Goal: Information Seeking & Learning: Check status

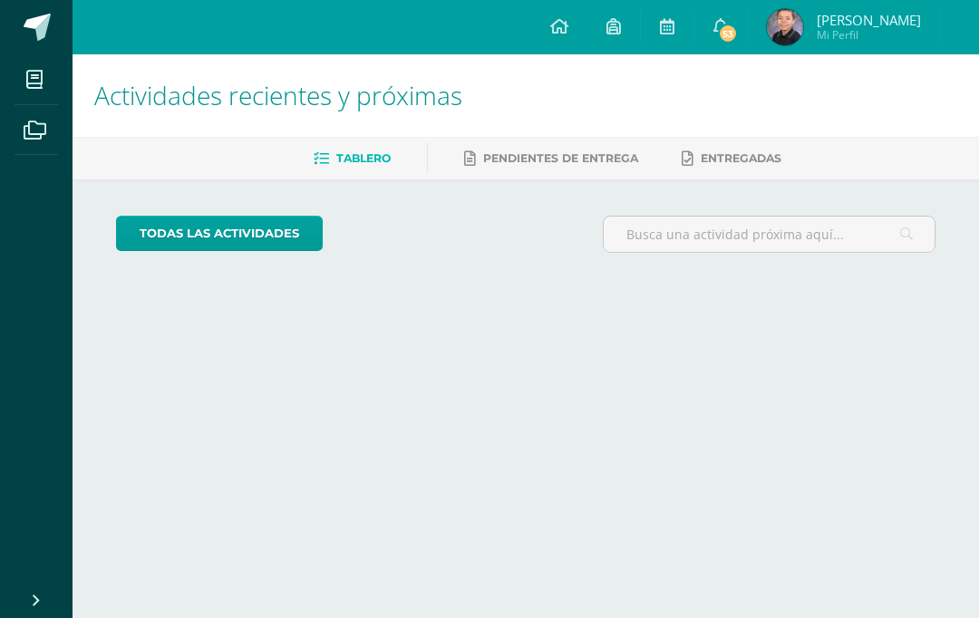
click at [731, 29] on span "53" at bounding box center [728, 34] width 20 height 20
click at [723, 34] on span "53" at bounding box center [728, 34] width 20 height 20
click at [863, 21] on span "Victor Alejandro" at bounding box center [869, 20] width 104 height 18
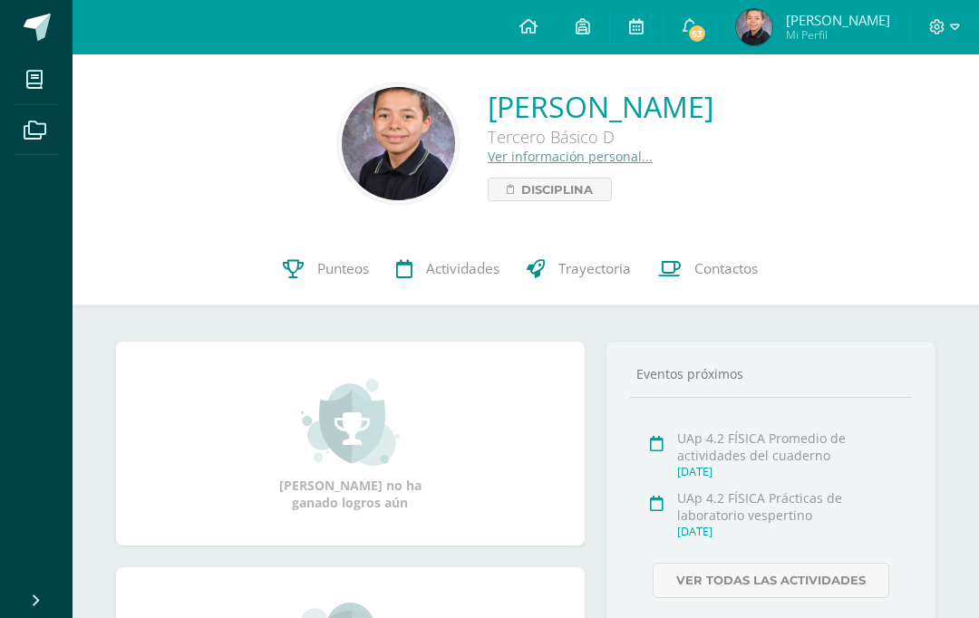
scroll to position [47, 0]
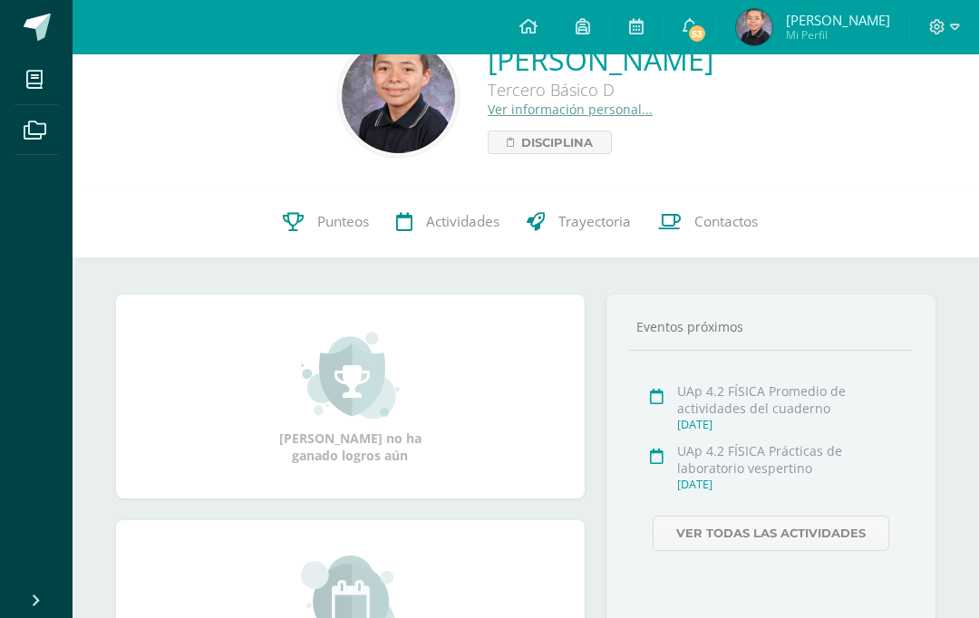
click at [309, 227] on link "Punteos" at bounding box center [325, 222] width 113 height 73
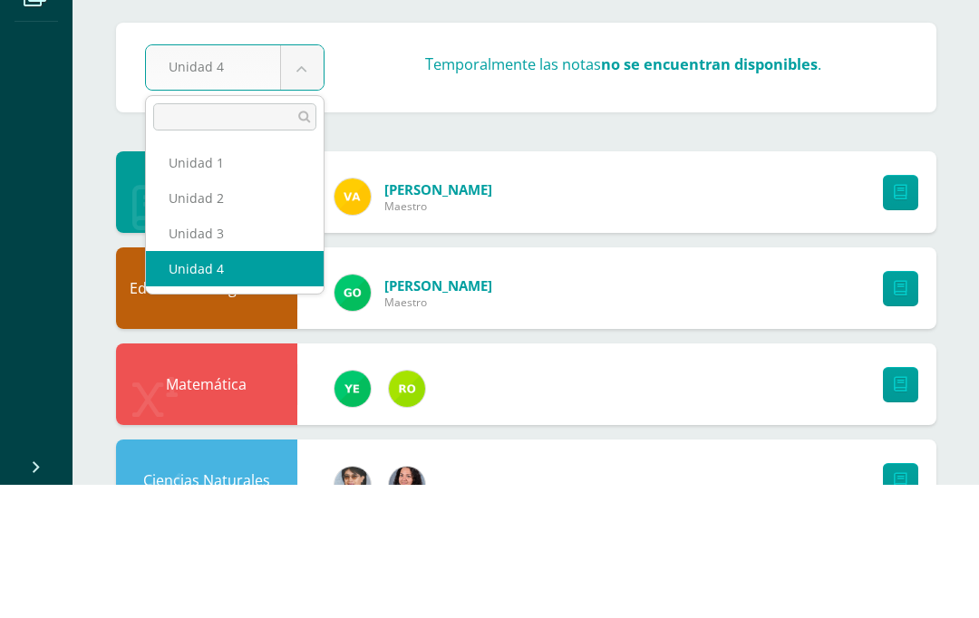
scroll to position [133, 0]
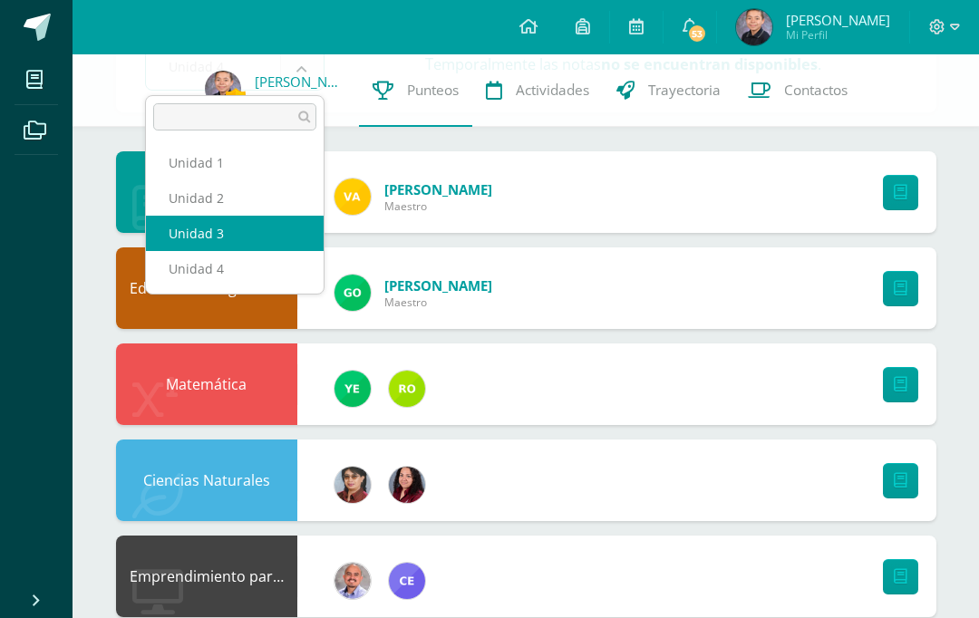
select select "Unidad 3"
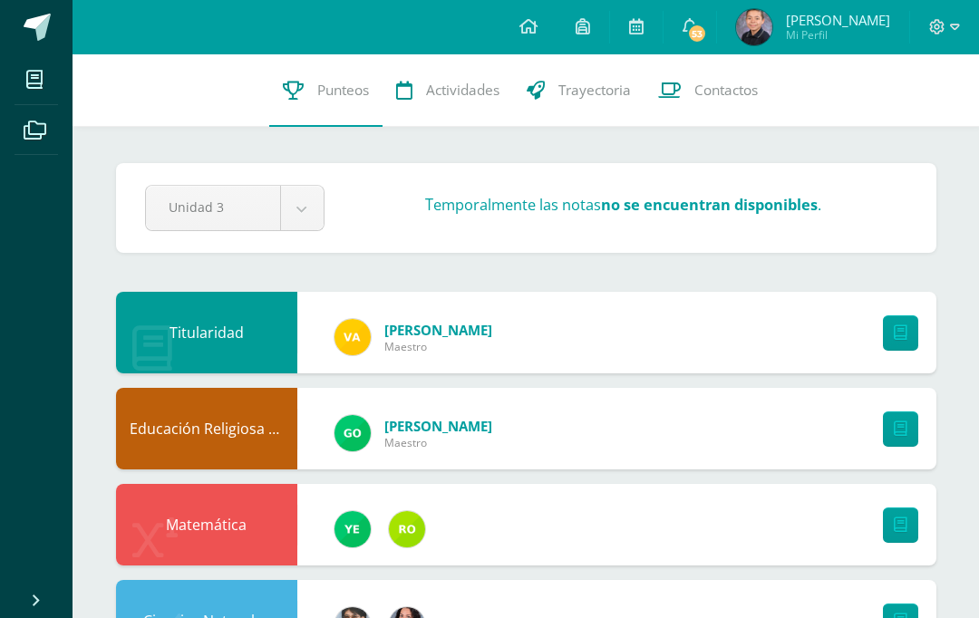
click at [694, 28] on span "53" at bounding box center [697, 34] width 20 height 20
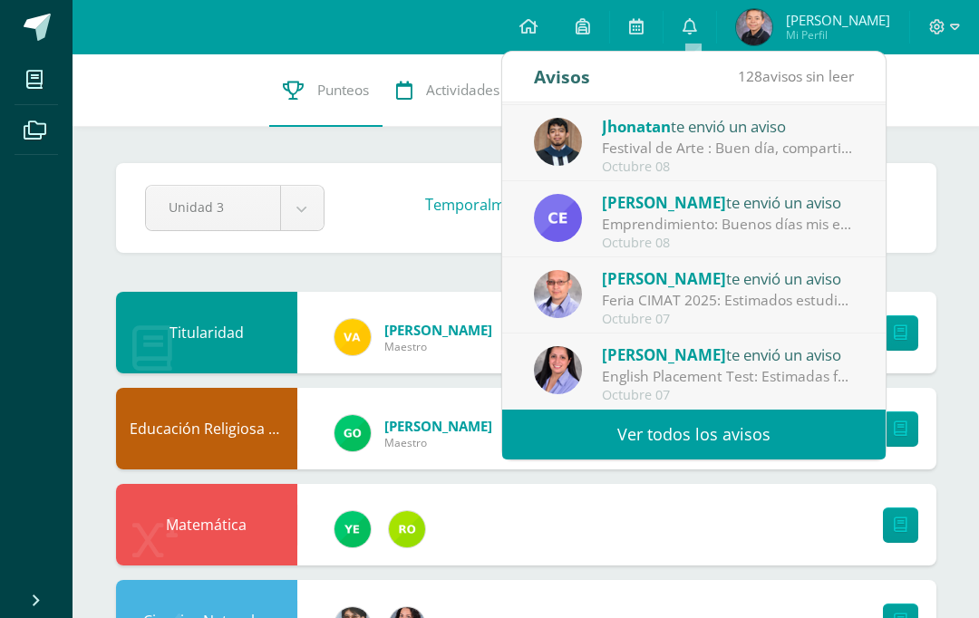
scroll to position [302, 0]
click at [793, 434] on link "Ver todos los avisos" at bounding box center [694, 435] width 384 height 50
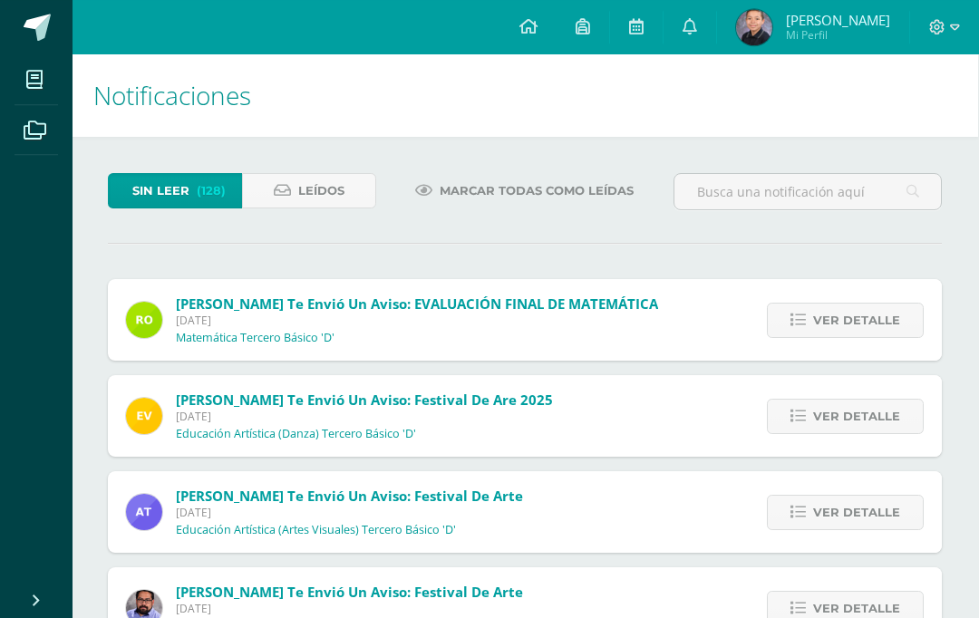
scroll to position [0, 2]
click at [844, 16] on span "[PERSON_NAME]" at bounding box center [838, 20] width 104 height 18
